Goal: Information Seeking & Learning: Find specific page/section

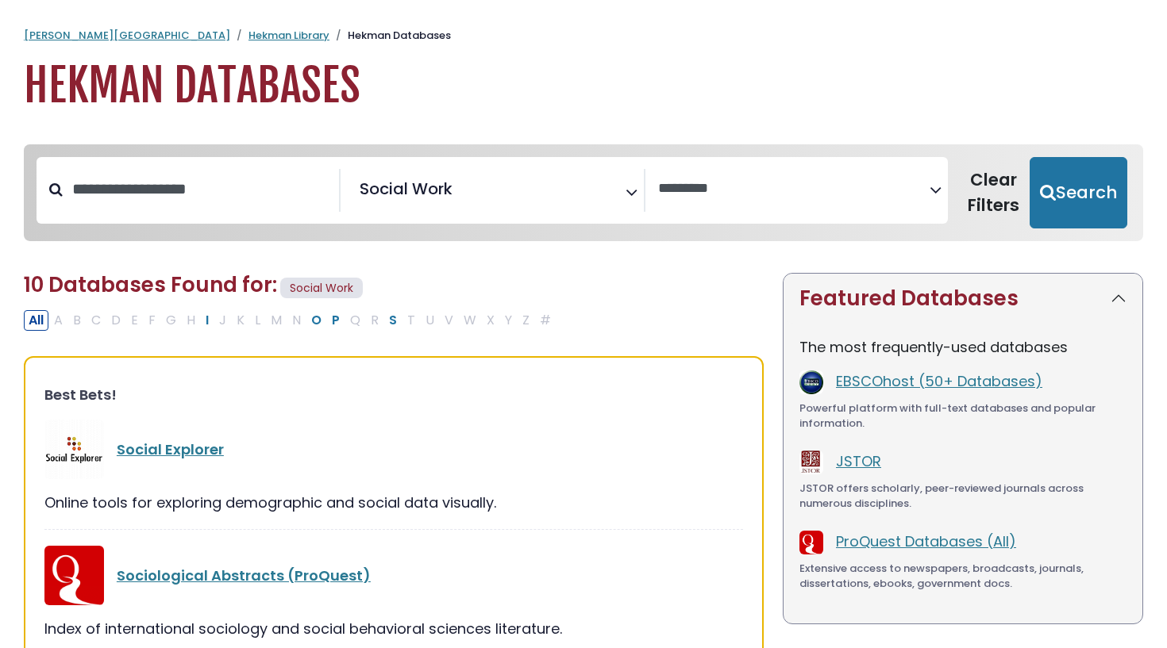
select select "Database Vendors Filter"
click at [476, 191] on span "× Social Work" at bounding box center [488, 190] width 271 height 43
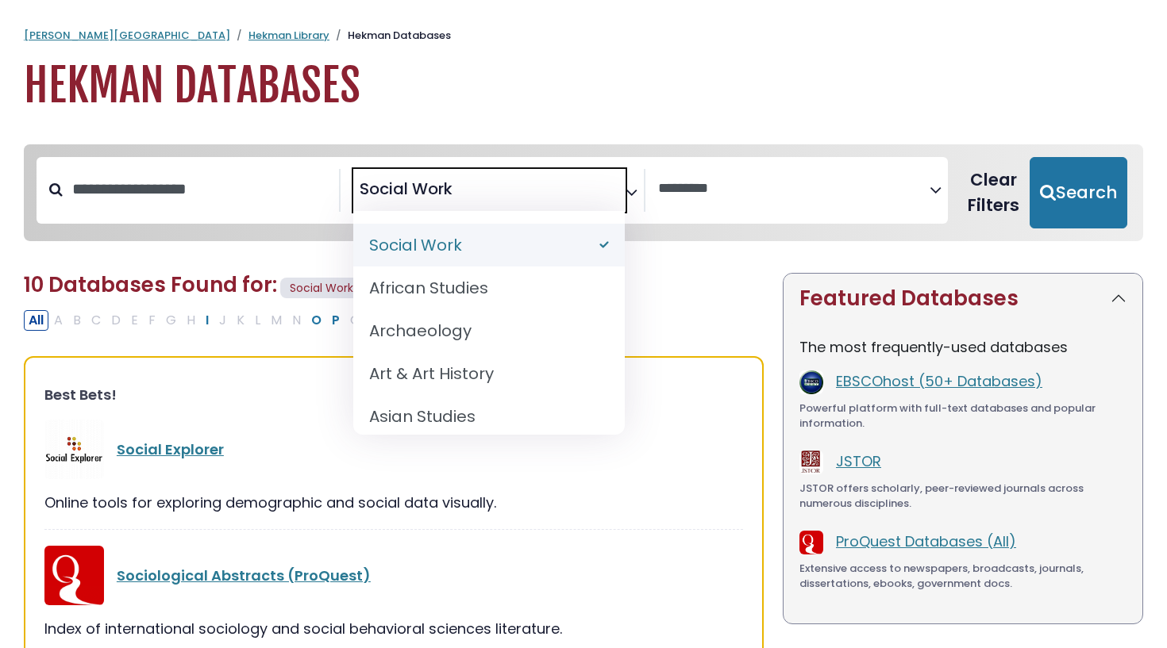
click at [1008, 181] on div "**********" at bounding box center [583, 204] width 1138 height 121
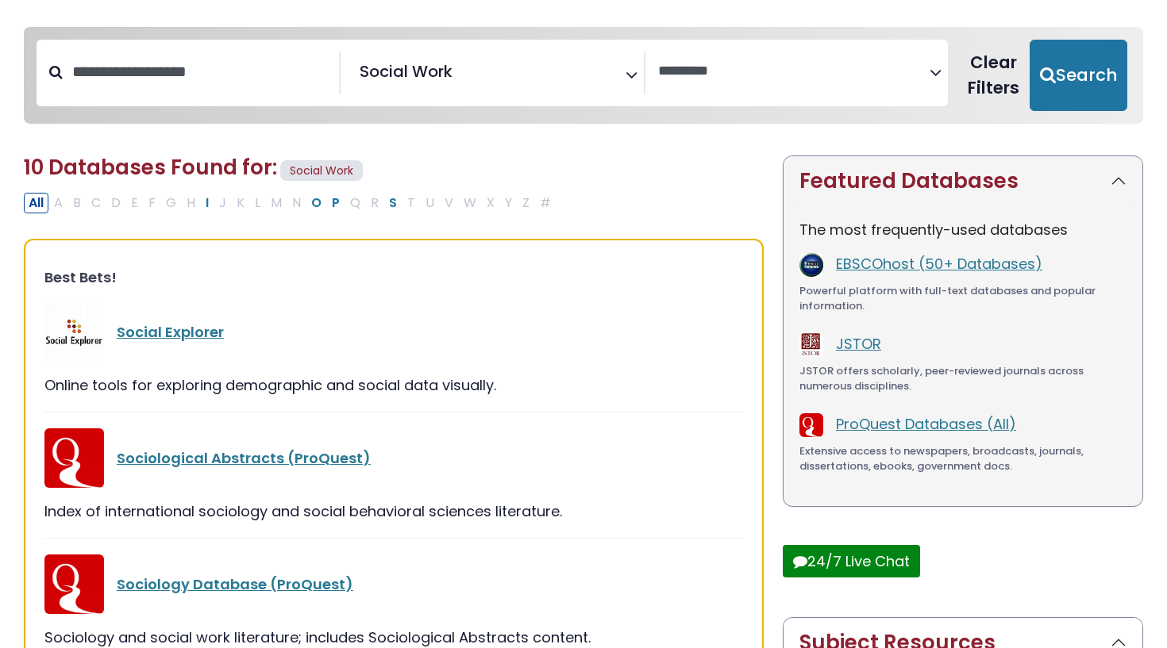
scroll to position [128, 0]
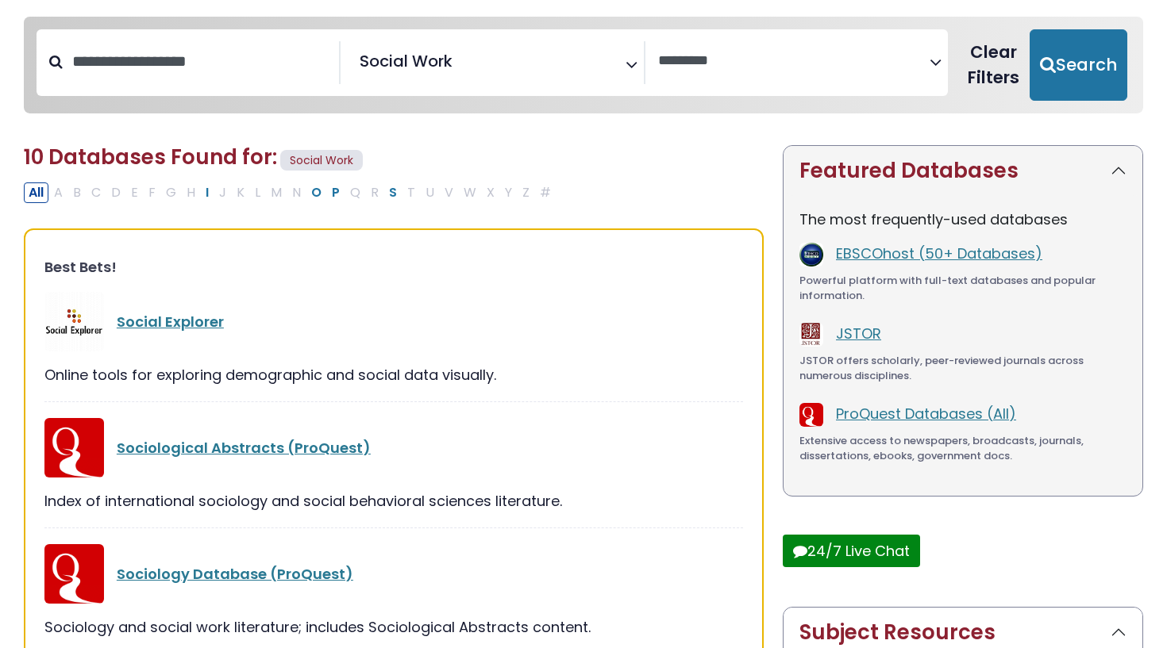
click at [1001, 59] on button "Clear Filters" at bounding box center [993, 64] width 72 height 71
select select "Database Subject Filter"
select select "Database Vendors Filter"
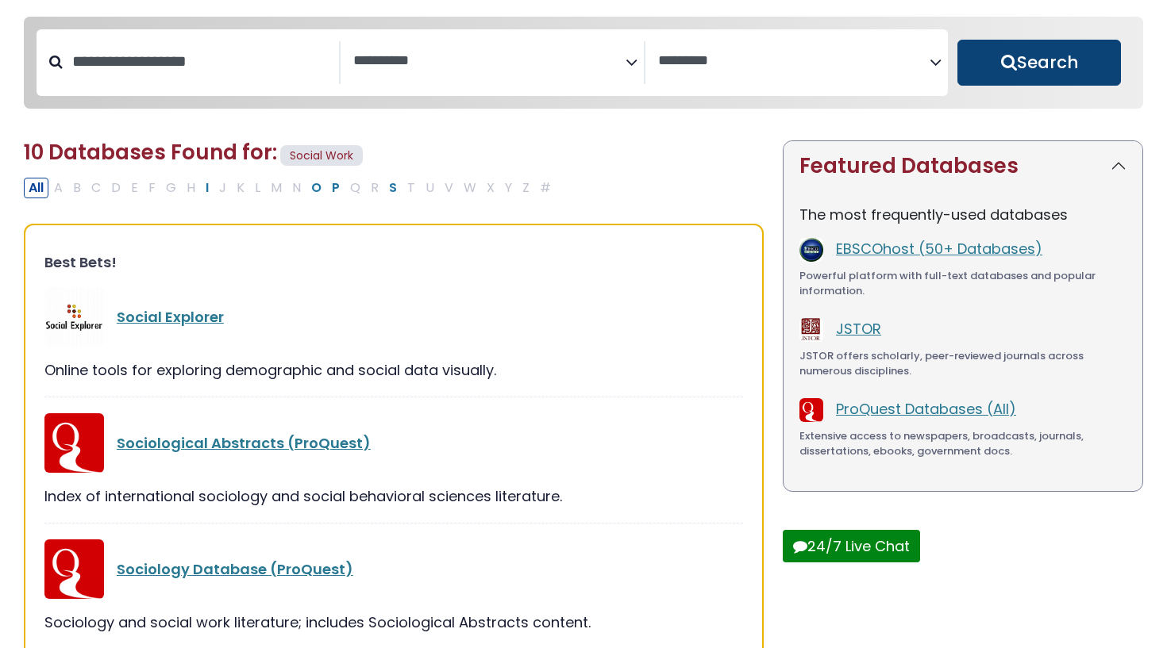
select select "Database Subject Filter"
select select "Database Vendors Filter"
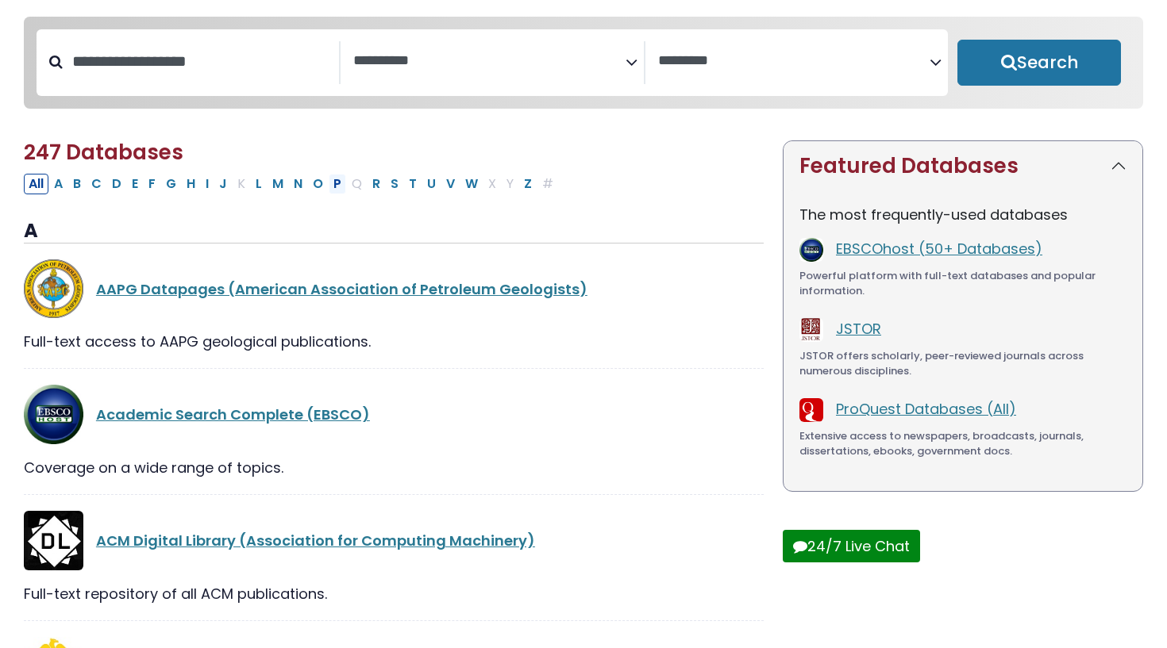
click at [333, 189] on button "P" at bounding box center [337, 184] width 17 height 21
select select "Database Subject Filter"
select select "Database Vendors Filter"
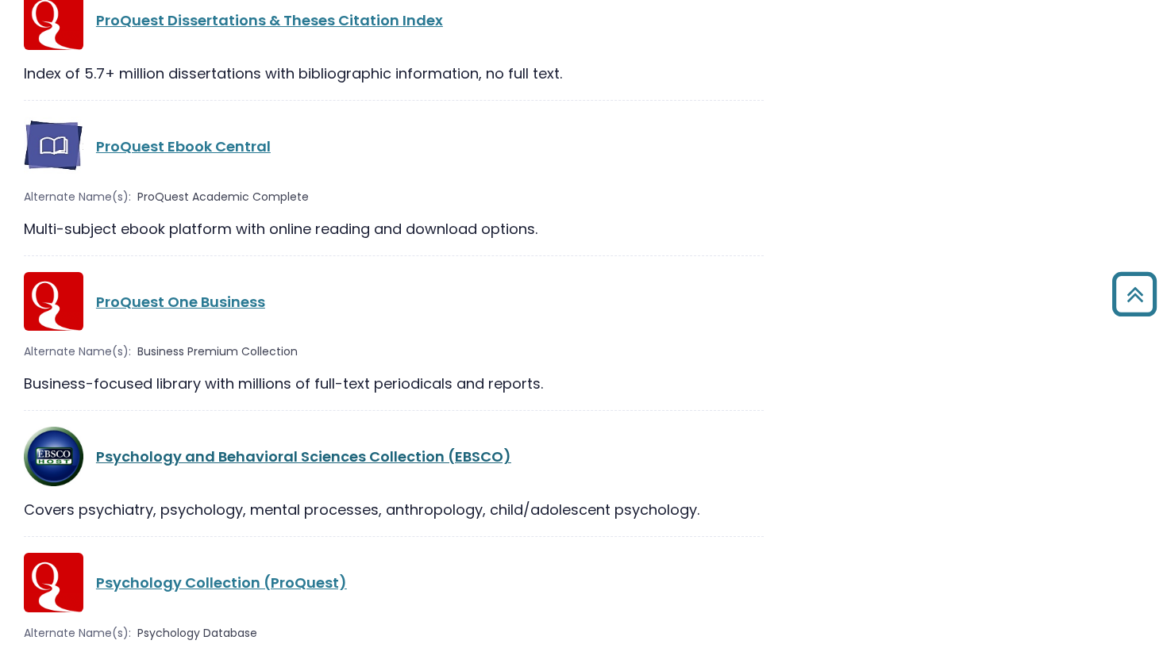
scroll to position [2194, 0]
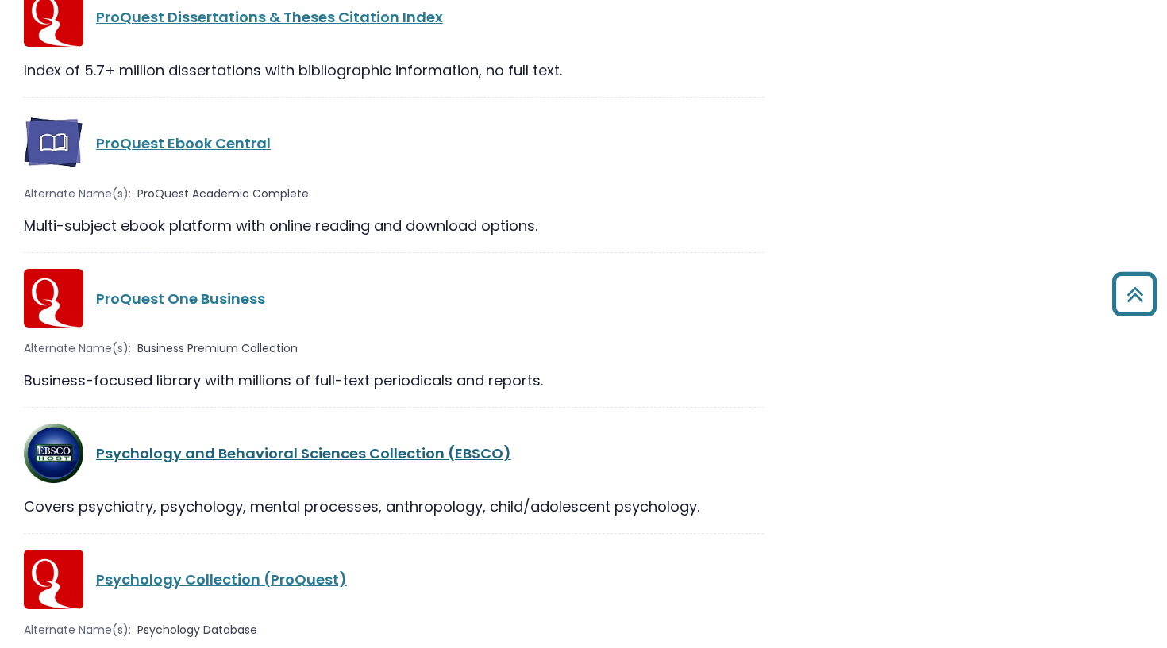
click at [259, 463] on link "Psychology and Behavioral Sciences Collection (EBSCO)" at bounding box center [303, 454] width 415 height 20
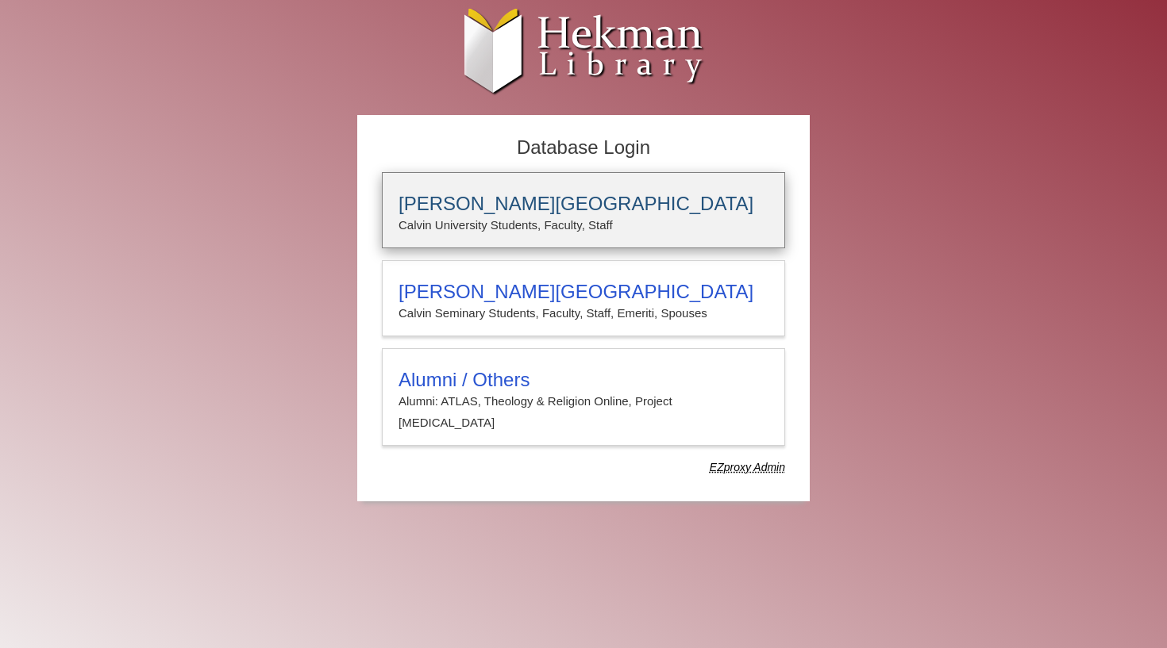
click at [546, 212] on h3 "[PERSON_NAME][GEOGRAPHIC_DATA]" at bounding box center [583, 204] width 370 height 22
